Goal: Task Accomplishment & Management: Use online tool/utility

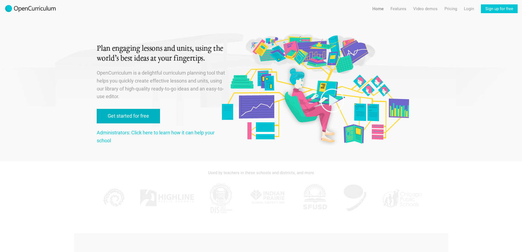
click at [127, 110] on link "Get started for free" at bounding box center [128, 116] width 63 height 15
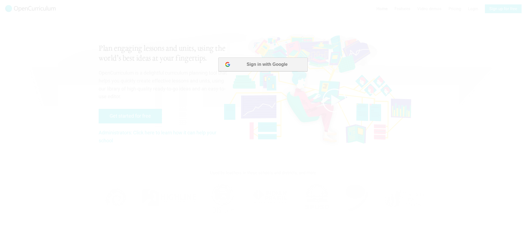
click at [266, 63] on button "Sign in with Google" at bounding box center [262, 64] width 89 height 14
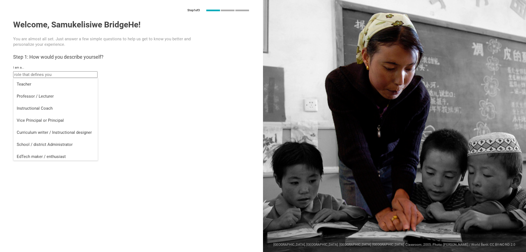
click at [50, 73] on input "text" at bounding box center [55, 74] width 84 height 7
click at [37, 87] on li "Teacher" at bounding box center [55, 84] width 84 height 12
type input "Teacher"
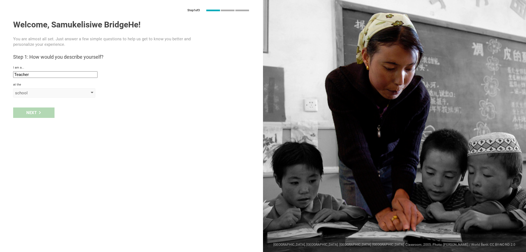
click at [39, 94] on div "school" at bounding box center [46, 92] width 63 height 5
click at [39, 93] on div "school" at bounding box center [46, 92] width 63 height 5
click at [37, 108] on div "Next" at bounding box center [33, 112] width 41 height 10
click at [48, 108] on input "text" at bounding box center [55, 105] width 84 height 7
click at [61, 105] on input "text" at bounding box center [55, 105] width 84 height 7
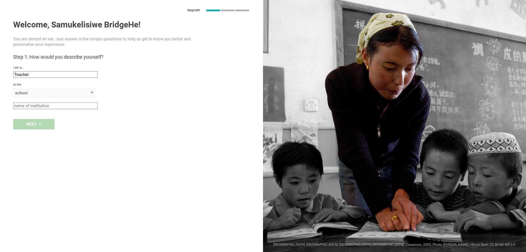
click at [76, 92] on div "school" at bounding box center [46, 92] width 63 height 5
click at [53, 105] on input "text" at bounding box center [55, 105] width 84 height 7
type input "NNCS"
click at [30, 125] on div "Next" at bounding box center [33, 124] width 41 height 10
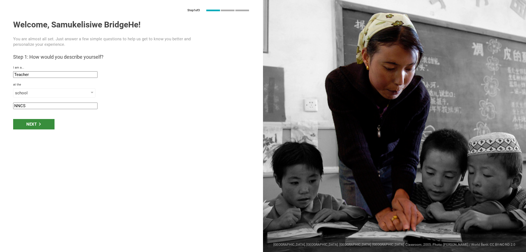
type input "[GEOGRAPHIC_DATA], [GEOGRAPHIC_DATA] (Province of [GEOGRAPHIC_DATA])"
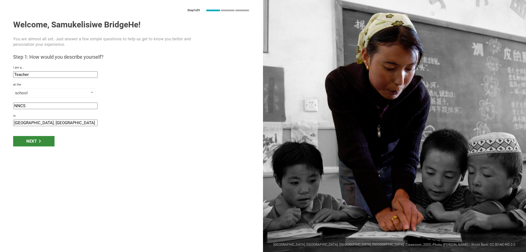
click at [38, 140] on icon at bounding box center [39, 140] width 3 height 3
click at [46, 123] on input "[GEOGRAPHIC_DATA], [GEOGRAPHIC_DATA] (Province of [GEOGRAPHIC_DATA])" at bounding box center [55, 122] width 84 height 7
click at [41, 141] on icon at bounding box center [39, 140] width 3 height 3
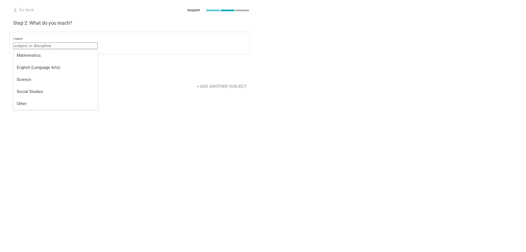
click at [54, 47] on input "text" at bounding box center [55, 45] width 84 height 7
click at [48, 67] on div "English (Language Arts)" at bounding box center [56, 67] width 78 height 5
type input "English (Language Arts)"
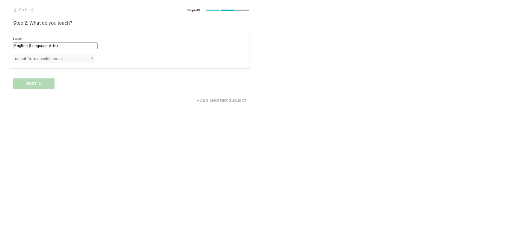
click at [47, 59] on div "select from specific areas" at bounding box center [46, 58] width 63 height 5
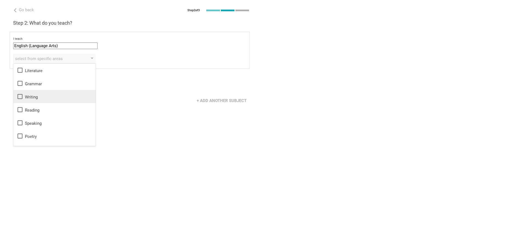
drag, startPoint x: 34, startPoint y: 84, endPoint x: 24, endPoint y: 102, distance: 21.6
click at [23, 103] on ul "Literature Grammar Writing Reading Speaking Poetry Phonics" at bounding box center [54, 110] width 82 height 92
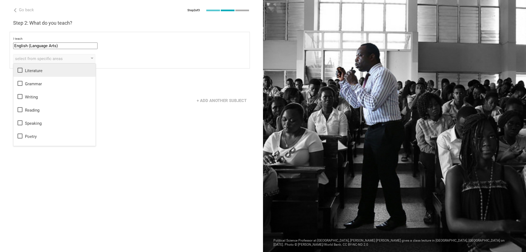
click at [19, 67] on icon at bounding box center [20, 70] width 7 height 7
click at [19, 85] on icon at bounding box center [20, 83] width 7 height 7
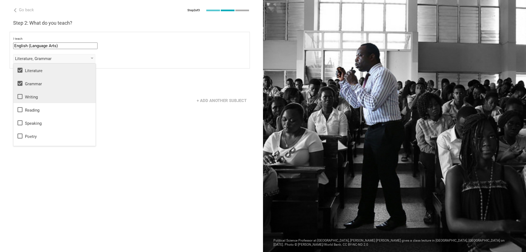
click at [21, 98] on icon at bounding box center [20, 96] width 7 height 7
click at [20, 110] on icon at bounding box center [20, 109] width 7 height 7
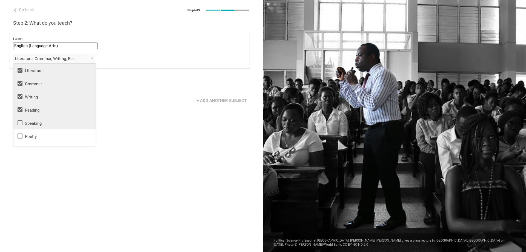
click at [24, 126] on div "Speaking" at bounding box center [55, 122] width 76 height 7
drag, startPoint x: 24, startPoint y: 70, endPoint x: 24, endPoint y: 79, distance: 9.9
click at [24, 70] on div "Literature" at bounding box center [55, 70] width 76 height 7
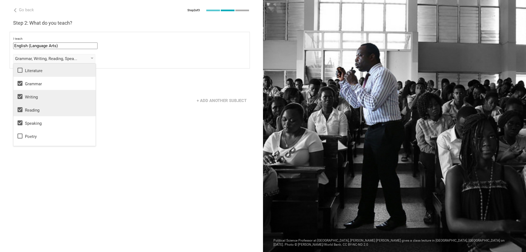
drag, startPoint x: 23, startPoint y: 82, endPoint x: 22, endPoint y: 93, distance: 10.7
click at [23, 83] on icon at bounding box center [20, 83] width 7 height 7
click at [20, 96] on icon at bounding box center [20, 96] width 5 height 5
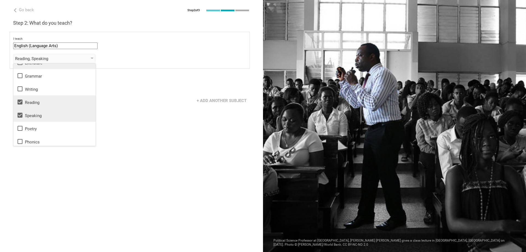
scroll to position [10, 0]
click at [152, 138] on div "Go back Step 2 of 3 Welcome, Samukelisiwe BridgeHe! You are almost all set. Jus…" at bounding box center [131, 126] width 263 height 252
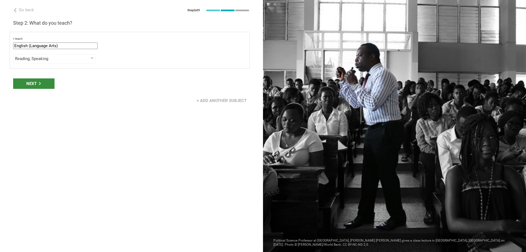
click at [45, 85] on div "Next" at bounding box center [33, 83] width 41 height 10
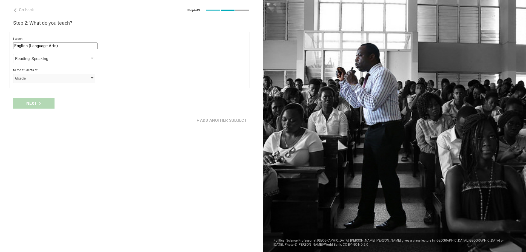
click at [41, 82] on div "Grade" at bounding box center [54, 78] width 82 height 9
click at [39, 87] on div "Grade" at bounding box center [55, 89] width 76 height 5
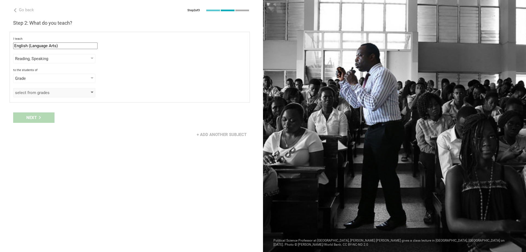
click at [54, 90] on div "select from grades" at bounding box center [46, 92] width 63 height 5
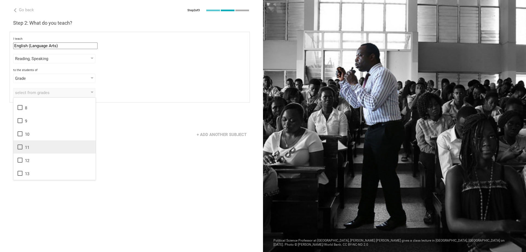
click at [19, 148] on icon at bounding box center [20, 146] width 7 height 7
click at [20, 162] on icon at bounding box center [20, 160] width 7 height 7
click at [21, 174] on icon at bounding box center [20, 173] width 7 height 7
click at [21, 172] on icon at bounding box center [20, 173] width 7 height 7
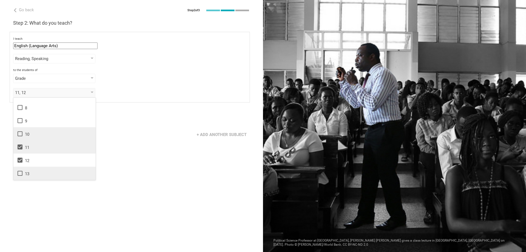
click at [18, 137] on li "10" at bounding box center [54, 133] width 82 height 13
click at [122, 153] on div "Go back Step 2 of 3 Welcome, Samukelisiwe BridgeHe! You are almost all set. Jus…" at bounding box center [131, 126] width 263 height 252
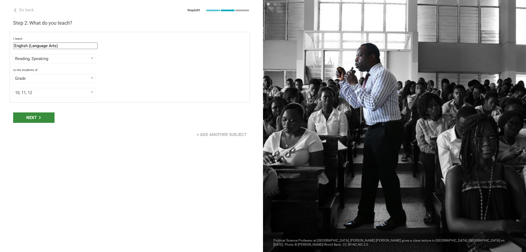
click at [29, 115] on div "Next" at bounding box center [33, 117] width 41 height 10
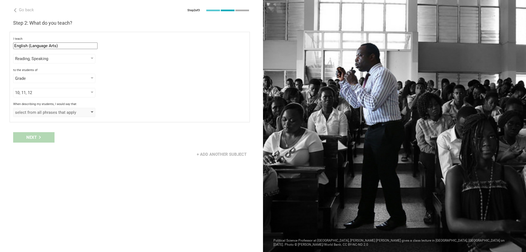
click at [51, 114] on div "select from all phrases that apply" at bounding box center [46, 112] width 63 height 5
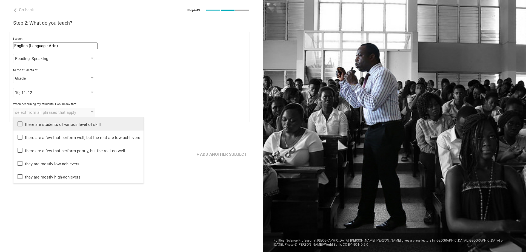
click at [26, 122] on div "there are students of various level of skill" at bounding box center [78, 123] width 123 height 7
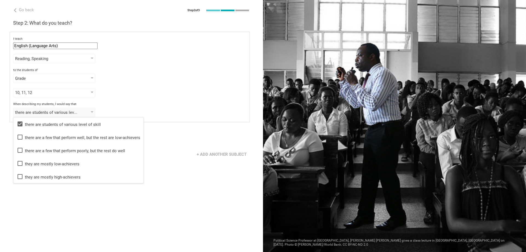
click at [171, 179] on div "Go back Step 2 of 3 Welcome, Samukelisiwe BridgeHe! You are almost all set. Jus…" at bounding box center [131, 126] width 263 height 252
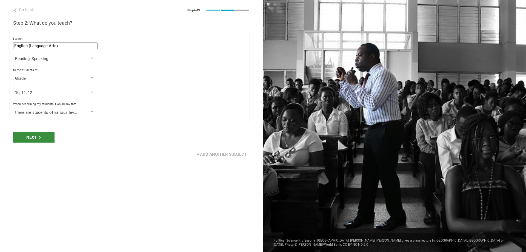
click at [46, 137] on div "Next" at bounding box center [33, 137] width 41 height 10
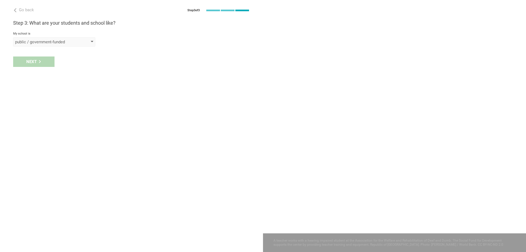
click at [47, 42] on div "public / government-funded" at bounding box center [46, 41] width 63 height 5
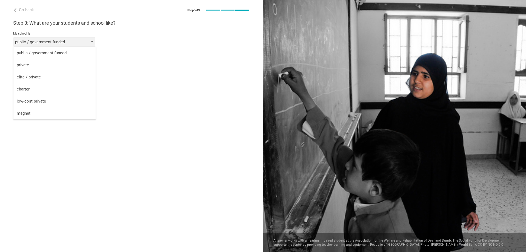
click at [47, 42] on div "public / government-funded" at bounding box center [46, 41] width 63 height 5
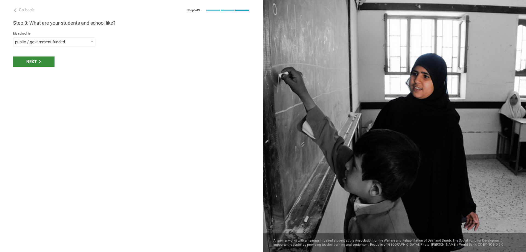
click at [38, 61] on div "Next" at bounding box center [33, 61] width 41 height 10
click at [59, 57] on div "select from a bunch of systems" at bounding box center [54, 61] width 82 height 9
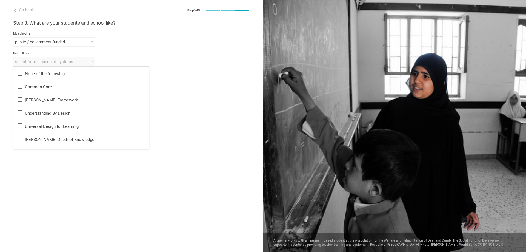
drag, startPoint x: 61, startPoint y: 68, endPoint x: 105, endPoint y: 187, distance: 127.4
click at [93, 179] on div "Go back Step 3 of 3 Welcome, Samukelisiwe BridgeHe! You are almost all set. Jus…" at bounding box center [131, 126] width 263 height 252
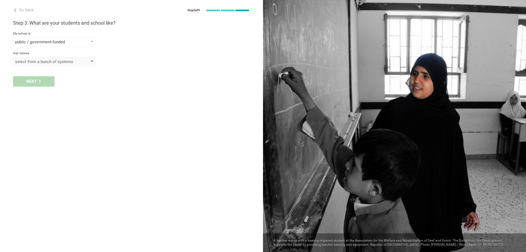
click at [56, 62] on div "select from a bunch of systems" at bounding box center [46, 61] width 63 height 5
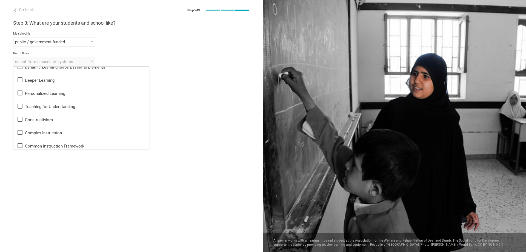
scroll to position [137, 0]
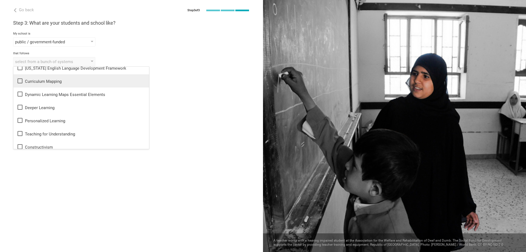
click at [44, 84] on div "Curriculum Mapping" at bounding box center [81, 80] width 129 height 7
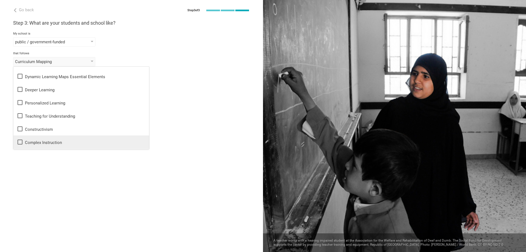
scroll to position [164, 0]
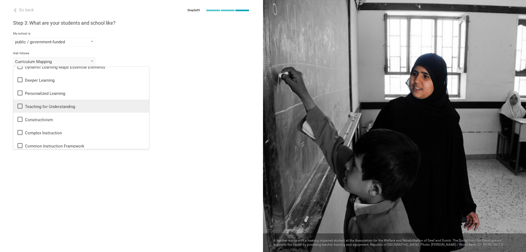
click at [26, 110] on li "Teaching for Understanding" at bounding box center [81, 105] width 136 height 13
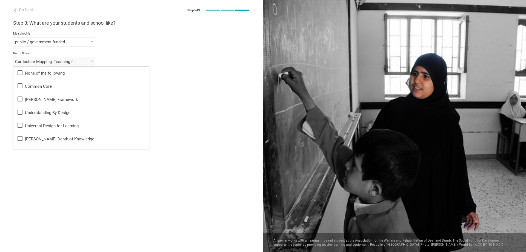
scroll to position [0, 0]
click at [38, 86] on div "Common Core" at bounding box center [81, 86] width 129 height 7
click at [113, 56] on div "that follows Common Core, Curriculum Mapping, Teaching for Understanding None o…" at bounding box center [131, 58] width 237 height 15
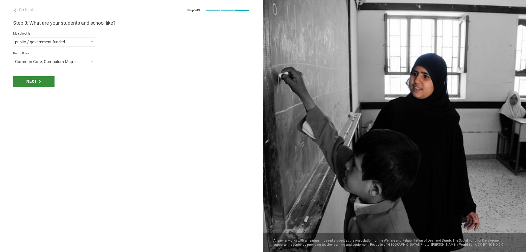
click at [37, 82] on div "Next" at bounding box center [33, 81] width 41 height 10
click at [44, 84] on div "select phrases that describe your student population" at bounding box center [54, 81] width 82 height 9
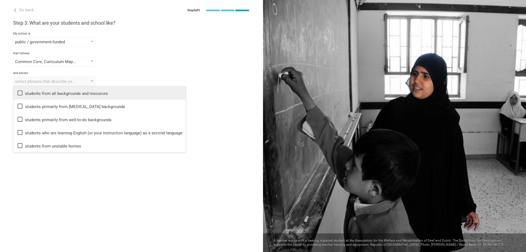
click at [44, 91] on div "students from all backgrounds and resources" at bounding box center [100, 93] width 166 height 7
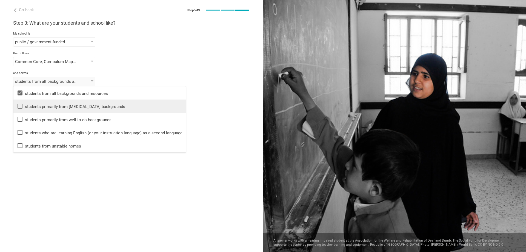
drag, startPoint x: 39, startPoint y: 106, endPoint x: 37, endPoint y: 111, distance: 5.8
click at [39, 107] on div "students primarily from [MEDICAL_DATA] backgrounds" at bounding box center [100, 106] width 166 height 7
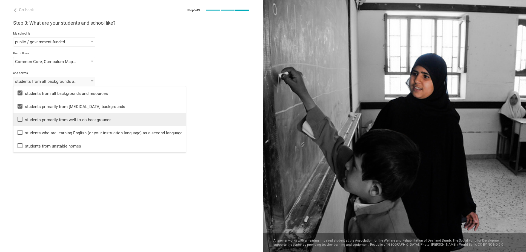
drag, startPoint x: 34, startPoint y: 120, endPoint x: 32, endPoint y: 129, distance: 9.0
click at [34, 120] on div "students primarily from well-to-do backgrounds" at bounding box center [100, 119] width 166 height 7
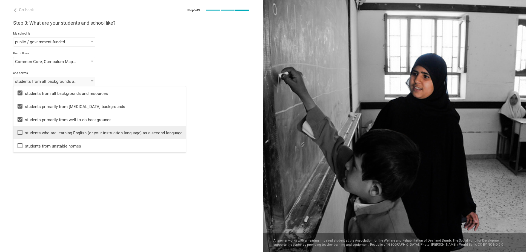
click at [31, 133] on div "students who are learning English (or your instruction language) as a second la…" at bounding box center [100, 132] width 166 height 7
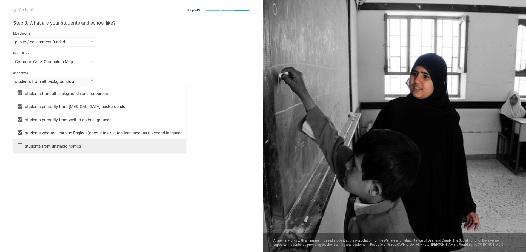
drag, startPoint x: 24, startPoint y: 146, endPoint x: 37, endPoint y: 144, distance: 13.6
click at [24, 146] on div "students from unstable homes" at bounding box center [100, 145] width 166 height 7
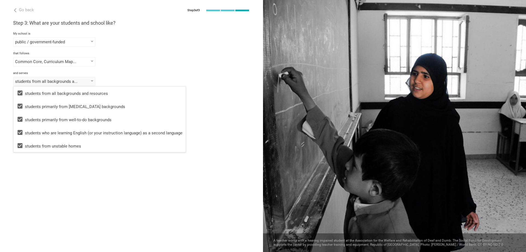
click at [67, 165] on div "Go back Step 3 of 3 Welcome, Samukelisiwe BridgeHe! You are almost all set. Jus…" at bounding box center [131, 126] width 263 height 252
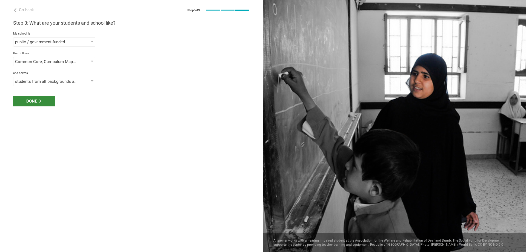
click at [38, 102] on div "Done" at bounding box center [34, 101] width 42 height 10
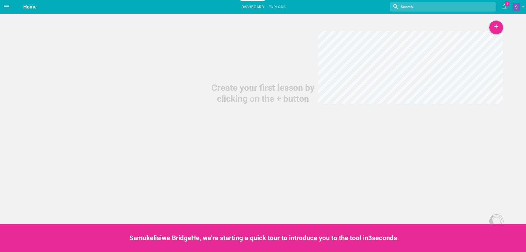
drag, startPoint x: 292, startPoint y: 94, endPoint x: 210, endPoint y: 129, distance: 88.9
click at [207, 131] on div "Home Planner My Libraries My Curriculum My Files Home Dashboard Explore Nothing…" at bounding box center [263, 126] width 526 height 252
drag, startPoint x: 493, startPoint y: 26, endPoint x: 165, endPoint y: 80, distance: 332.7
click at [165, 80] on div "+ Lesson Unit Course Create your first lesson by clicking on the + button" at bounding box center [263, 52] width 526 height 104
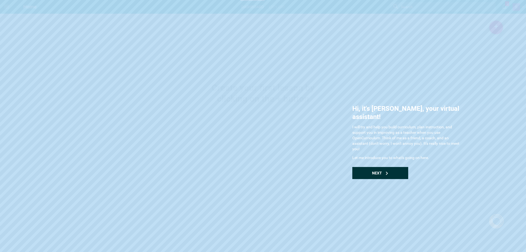
click at [374, 167] on div "Next" at bounding box center [380, 173] width 56 height 12
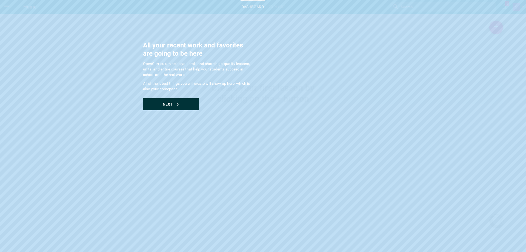
click at [183, 109] on div "Next" at bounding box center [171, 104] width 56 height 12
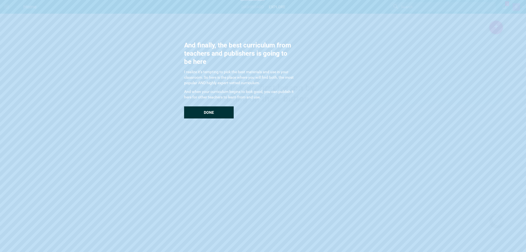
click at [226, 114] on div "Done" at bounding box center [209, 112] width 50 height 12
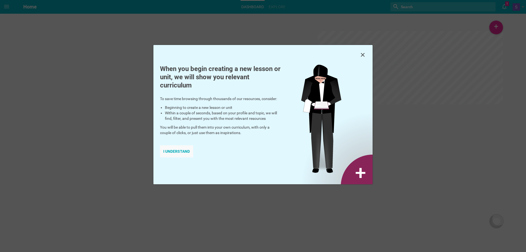
click at [169, 149] on div "I understand" at bounding box center [176, 151] width 33 height 12
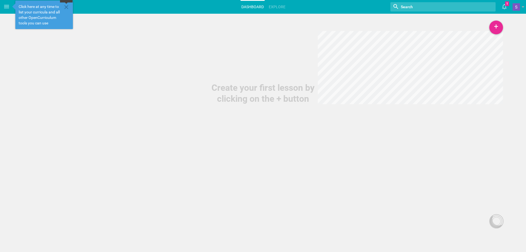
click at [68, 5] on icon at bounding box center [66, 7] width 7 height 7
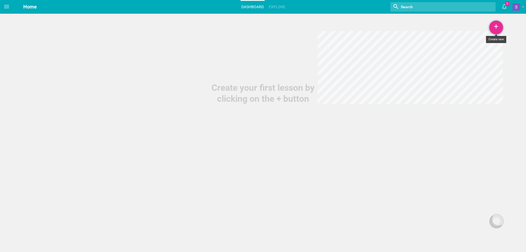
click at [493, 27] on div "+" at bounding box center [496, 28] width 14 height 14
click at [480, 67] on link "Course" at bounding box center [482, 67] width 41 height 12
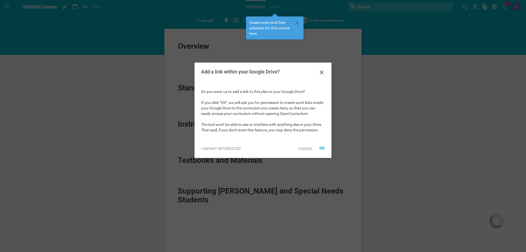
click at [316, 72] on div "Add a link within your Google Drive?" at bounding box center [262, 72] width 137 height 20
click at [322, 72] on icon at bounding box center [322, 72] width 4 height 4
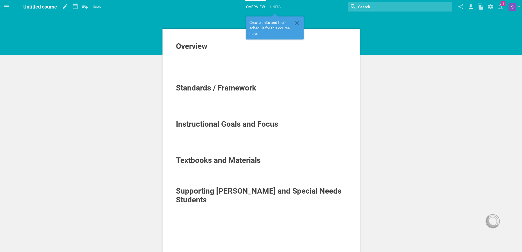
click at [234, 164] on span "Textbooks and Materials" at bounding box center [218, 160] width 85 height 9
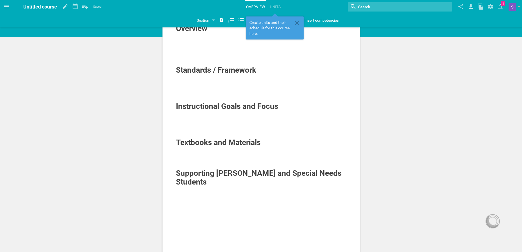
scroll to position [27, 0]
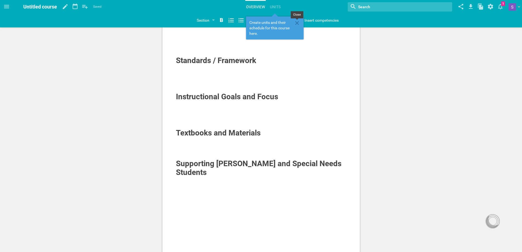
click at [296, 23] on icon at bounding box center [297, 23] width 7 height 7
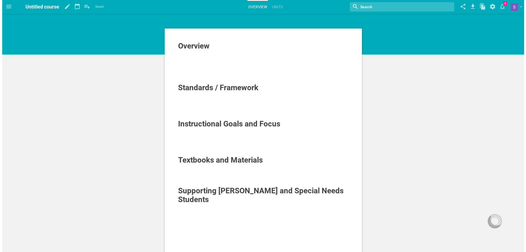
scroll to position [0, 0]
click at [273, 6] on link "Units" at bounding box center [275, 7] width 12 height 12
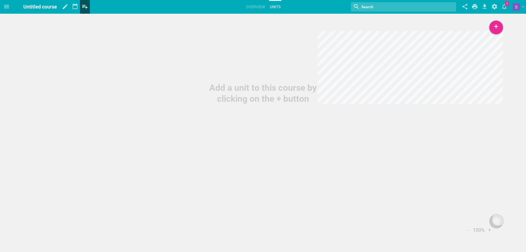
click at [84, 6] on icon at bounding box center [84, 7] width 5 height 4
click at [81, 6] on icon at bounding box center [85, 6] width 10 height 13
click at [66, 8] on icon at bounding box center [65, 6] width 10 height 13
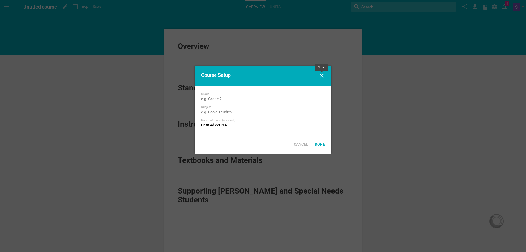
click at [321, 75] on icon at bounding box center [321, 75] width 7 height 7
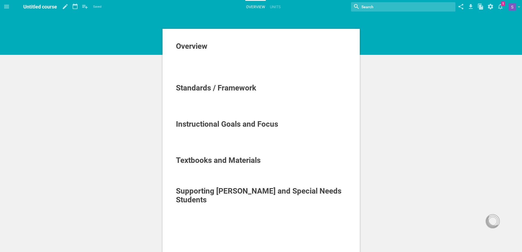
click at [432, 89] on div "Overview Standards / Framework Instructional Goals and Focus Textbooks and Mate…" at bounding box center [261, 191] width 522 height 383
click at [279, 4] on link "Units" at bounding box center [275, 7] width 12 height 12
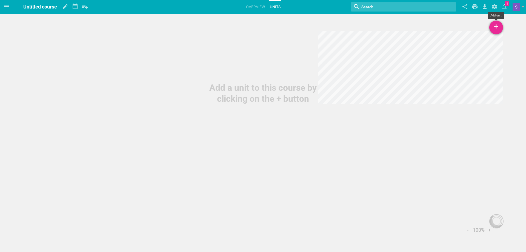
click at [494, 25] on div "+" at bounding box center [496, 28] width 14 height 14
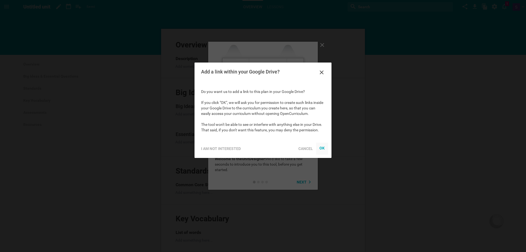
click at [323, 146] on div "OK" at bounding box center [321, 148] width 5 height 4
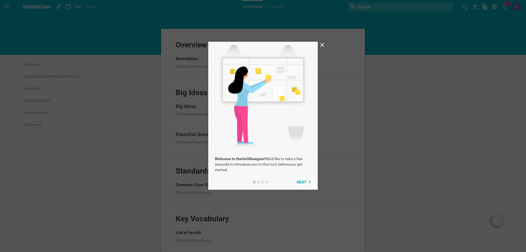
click at [306, 183] on span "Next" at bounding box center [302, 182] width 10 height 4
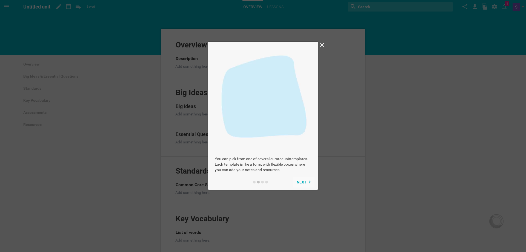
click at [307, 178] on button "Next" at bounding box center [303, 181] width 21 height 11
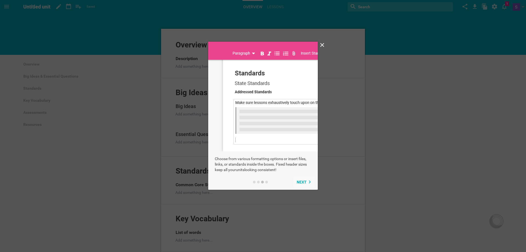
click at [307, 178] on button "Next" at bounding box center [303, 181] width 21 height 11
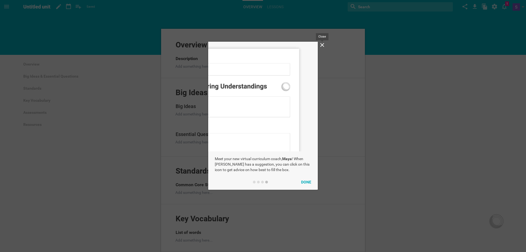
click at [323, 45] on icon at bounding box center [322, 45] width 7 height 7
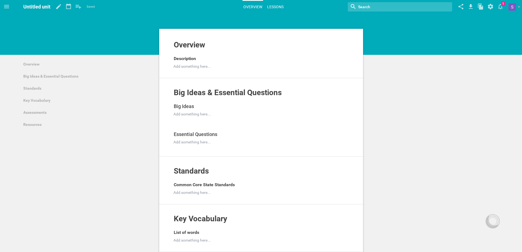
click at [275, 5] on link "Lessons" at bounding box center [275, 7] width 18 height 12
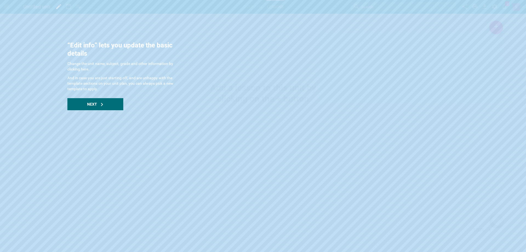
click at [108, 103] on div "Next" at bounding box center [95, 104] width 56 height 12
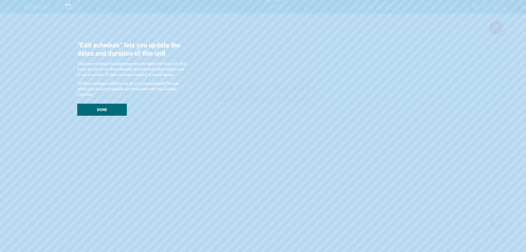
click at [116, 108] on div "Done" at bounding box center [102, 109] width 50 height 12
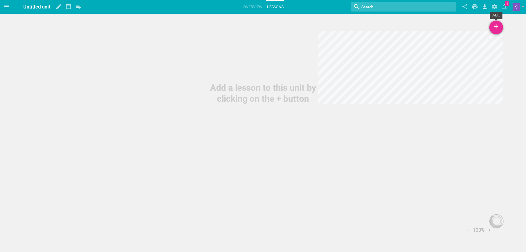
click at [497, 30] on div "+" at bounding box center [496, 28] width 14 height 14
drag, startPoint x: 466, startPoint y: 45, endPoint x: 465, endPoint y: 52, distance: 7.7
click at [465, 52] on ul "New Lesson... Existing Lesson or URL..." at bounding box center [470, 48] width 66 height 24
drag, startPoint x: 463, startPoint y: 42, endPoint x: 464, endPoint y: 48, distance: 5.5
click at [463, 43] on link "New Lesson..." at bounding box center [470, 42] width 66 height 12
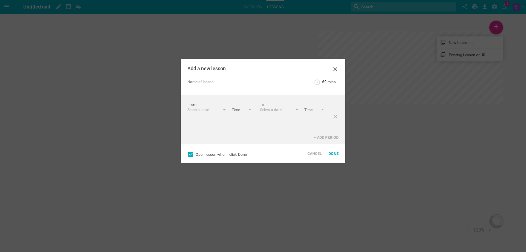
scroll to position [8, 0]
click at [188, 154] on icon at bounding box center [190, 154] width 5 height 5
click at [337, 68] on icon at bounding box center [335, 69] width 7 height 7
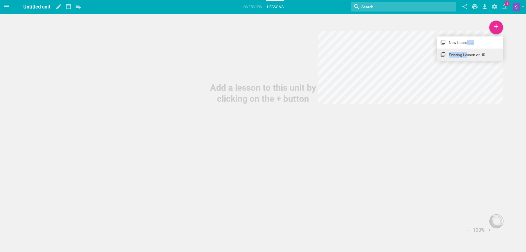
drag, startPoint x: 467, startPoint y: 43, endPoint x: 465, endPoint y: 52, distance: 8.8
click at [465, 51] on ul "New Lesson... Existing Lesson or URL..." at bounding box center [470, 48] width 66 height 24
click at [470, 54] on link "Existing Lesson or URL..." at bounding box center [470, 55] width 66 height 12
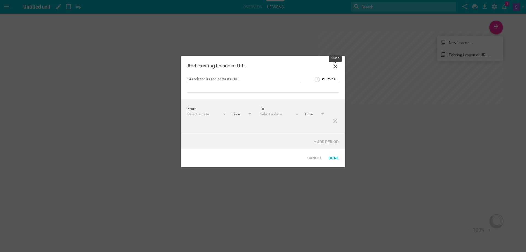
click at [336, 65] on icon at bounding box center [335, 66] width 7 height 7
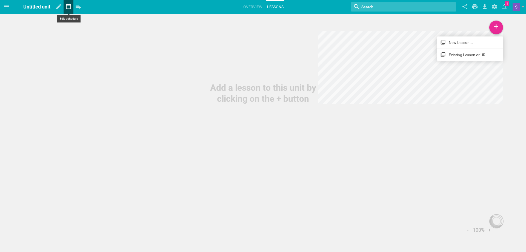
drag, startPoint x: 80, startPoint y: 2, endPoint x: 68, endPoint y: 7, distance: 13.3
click at [68, 7] on hgroup at bounding box center [69, 7] width 30 height 14
click at [456, 41] on link "New Lesson..." at bounding box center [470, 42] width 66 height 12
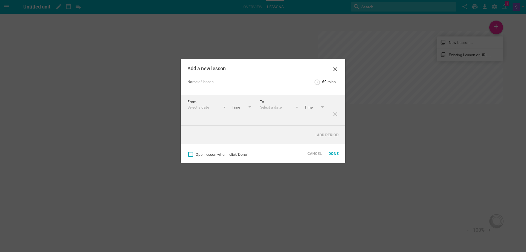
click at [339, 68] on div "Add a new lesson" at bounding box center [263, 69] width 164 height 20
click at [335, 70] on icon at bounding box center [335, 69] width 7 height 7
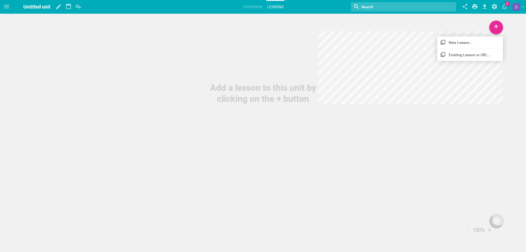
click at [502, 229] on div "Home Planner Untitled course My Libraries My Curriculum My Files Untitled unit …" at bounding box center [263, 126] width 526 height 252
click at [498, 222] on div at bounding box center [496, 221] width 9 height 9
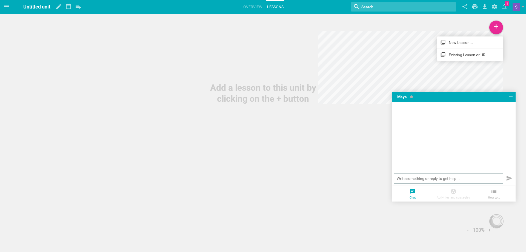
click at [434, 182] on input "text" at bounding box center [448, 178] width 109 height 10
type input "I WANT TO UPLOAD A BOOKLET"
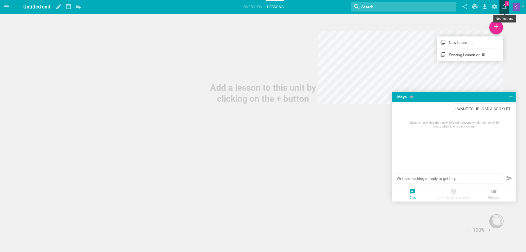
drag, startPoint x: 502, startPoint y: 7, endPoint x: 504, endPoint y: 5, distance: 3.5
click at [504, 5] on icon at bounding box center [504, 6] width 10 height 13
click at [432, 24] on link "Moe is now following you" at bounding box center [454, 22] width 110 height 12
